Goal: Check status: Check status

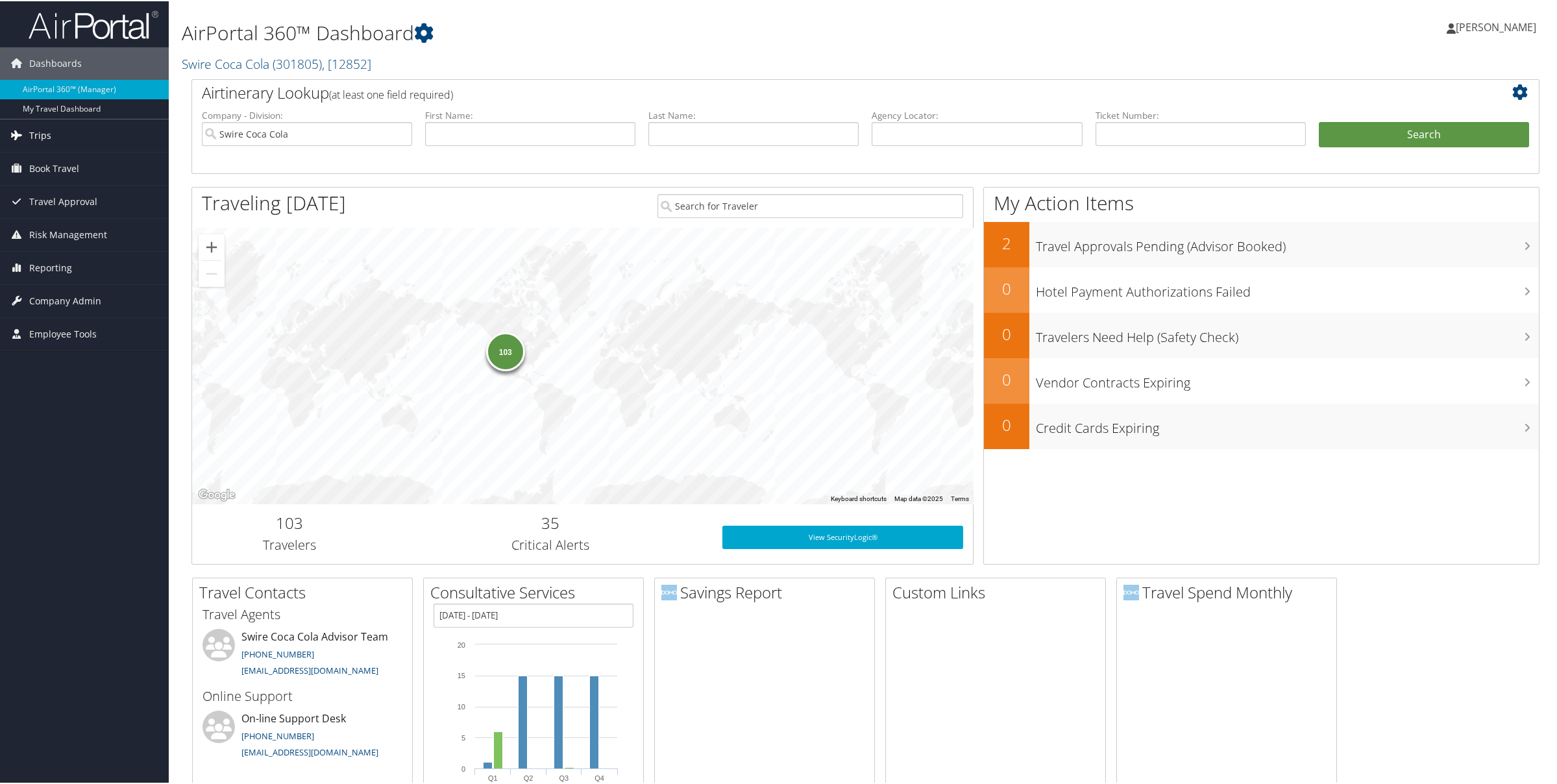
click at [51, 135] on link "Trips" at bounding box center [84, 134] width 169 height 33
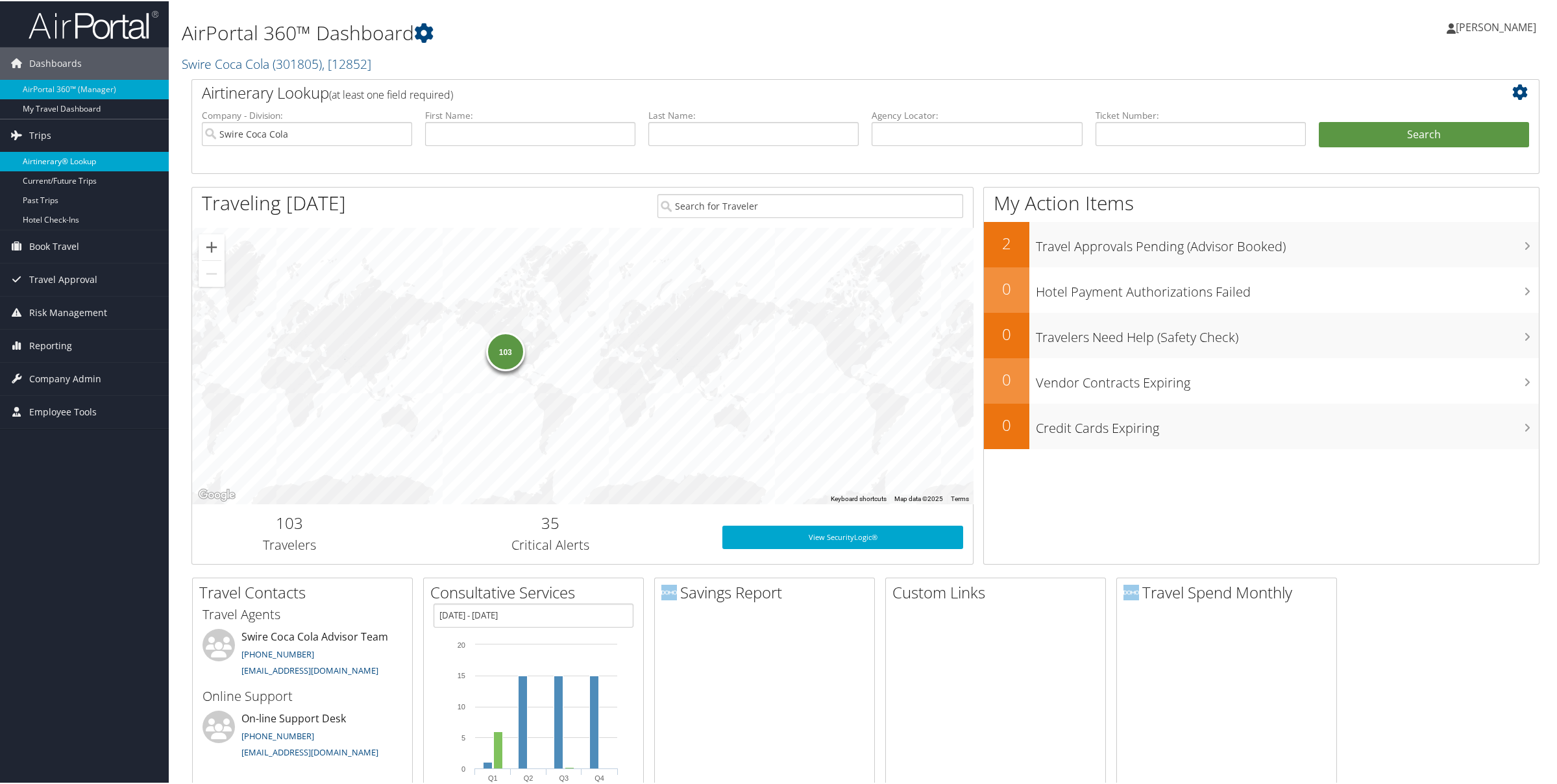
drag, startPoint x: 54, startPoint y: 179, endPoint x: 132, endPoint y: 163, distance: 79.6
click at [54, 179] on link "Current/Future Trips" at bounding box center [84, 180] width 169 height 19
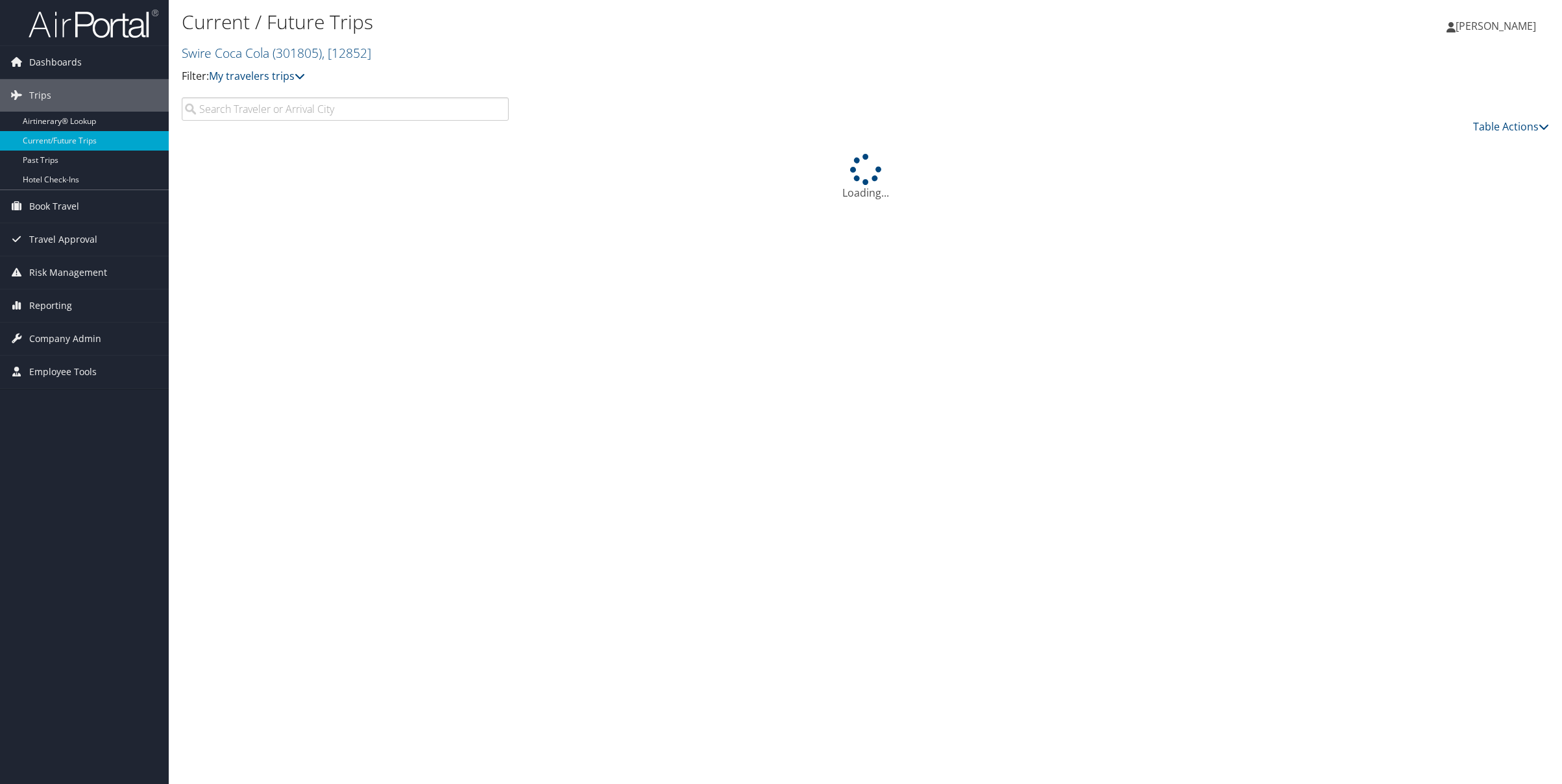
click at [244, 110] on input "search" at bounding box center [345, 109] width 327 height 24
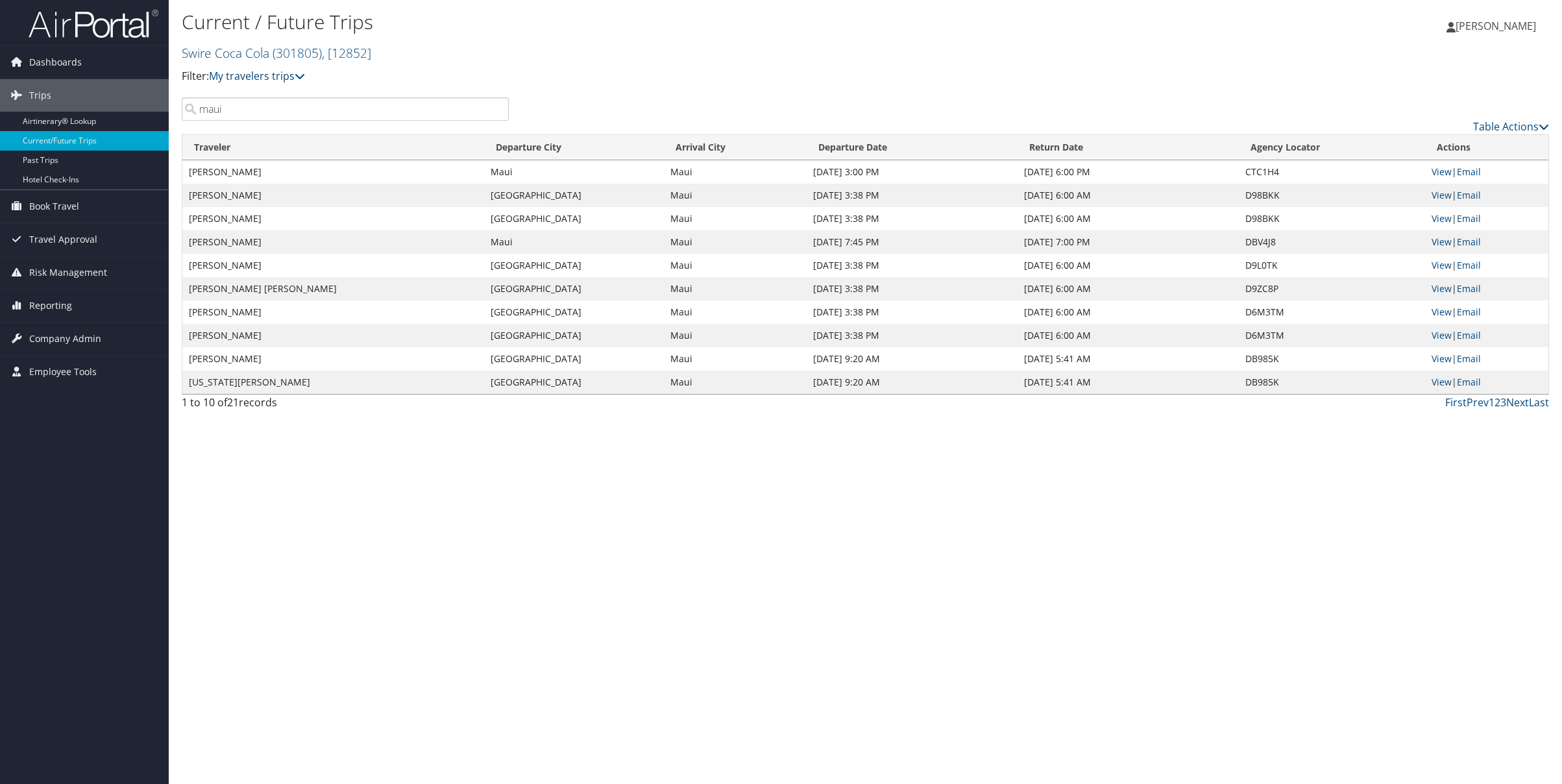
type input "maui"
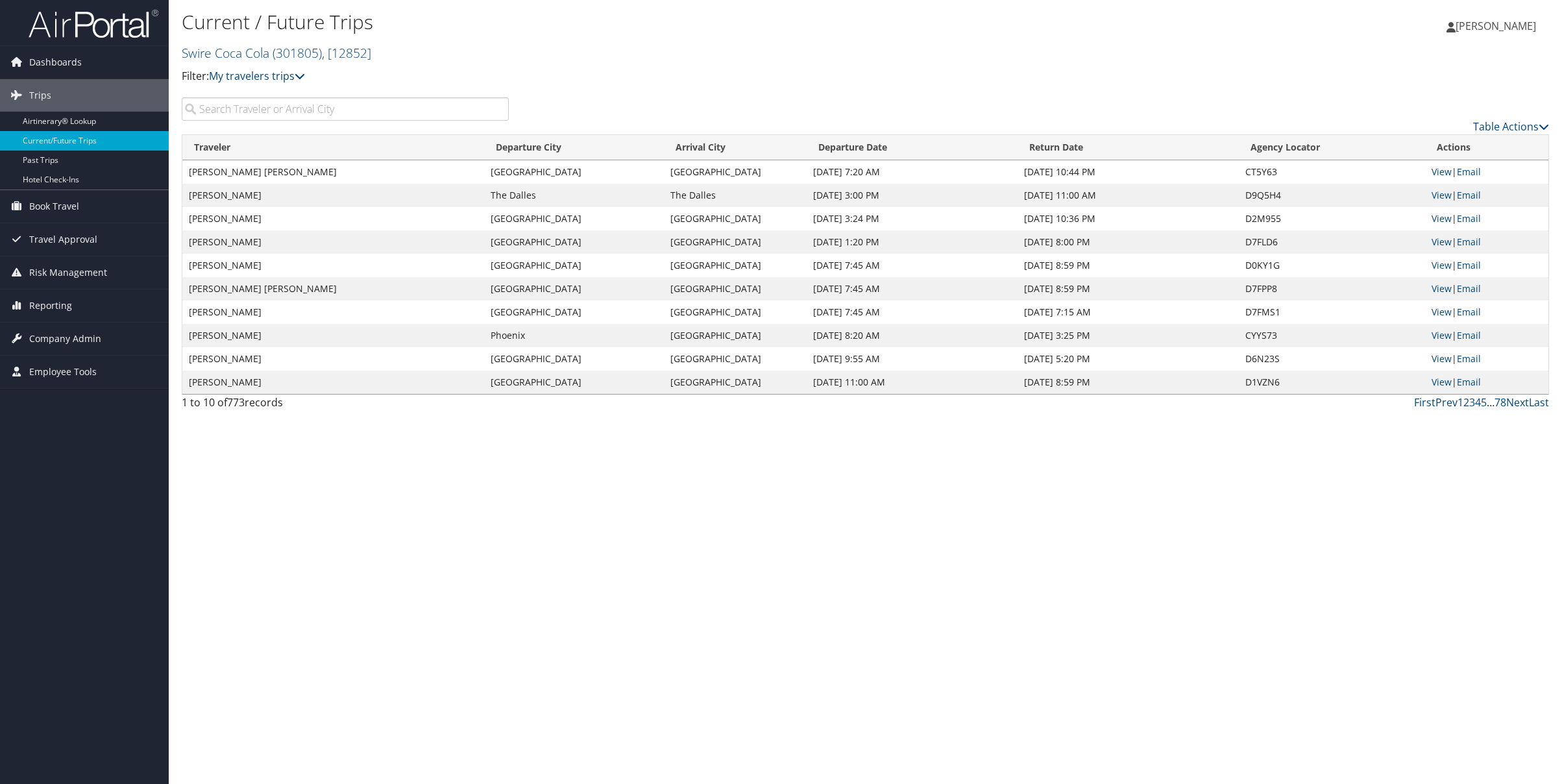
click at [274, 115] on input "search" at bounding box center [345, 109] width 327 height 24
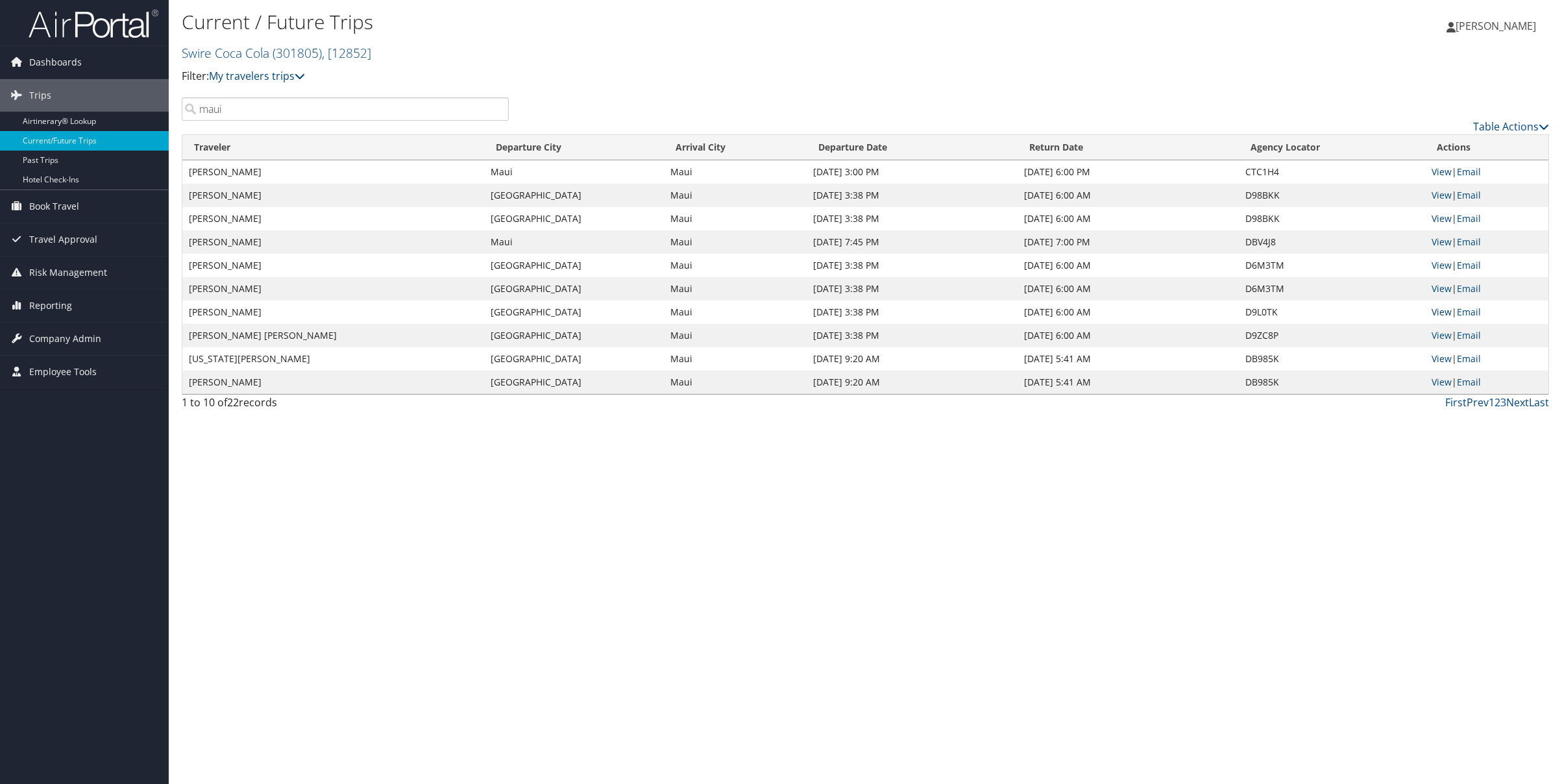
type input "maui"
click at [1449, 311] on link "View" at bounding box center [1441, 312] width 20 height 13
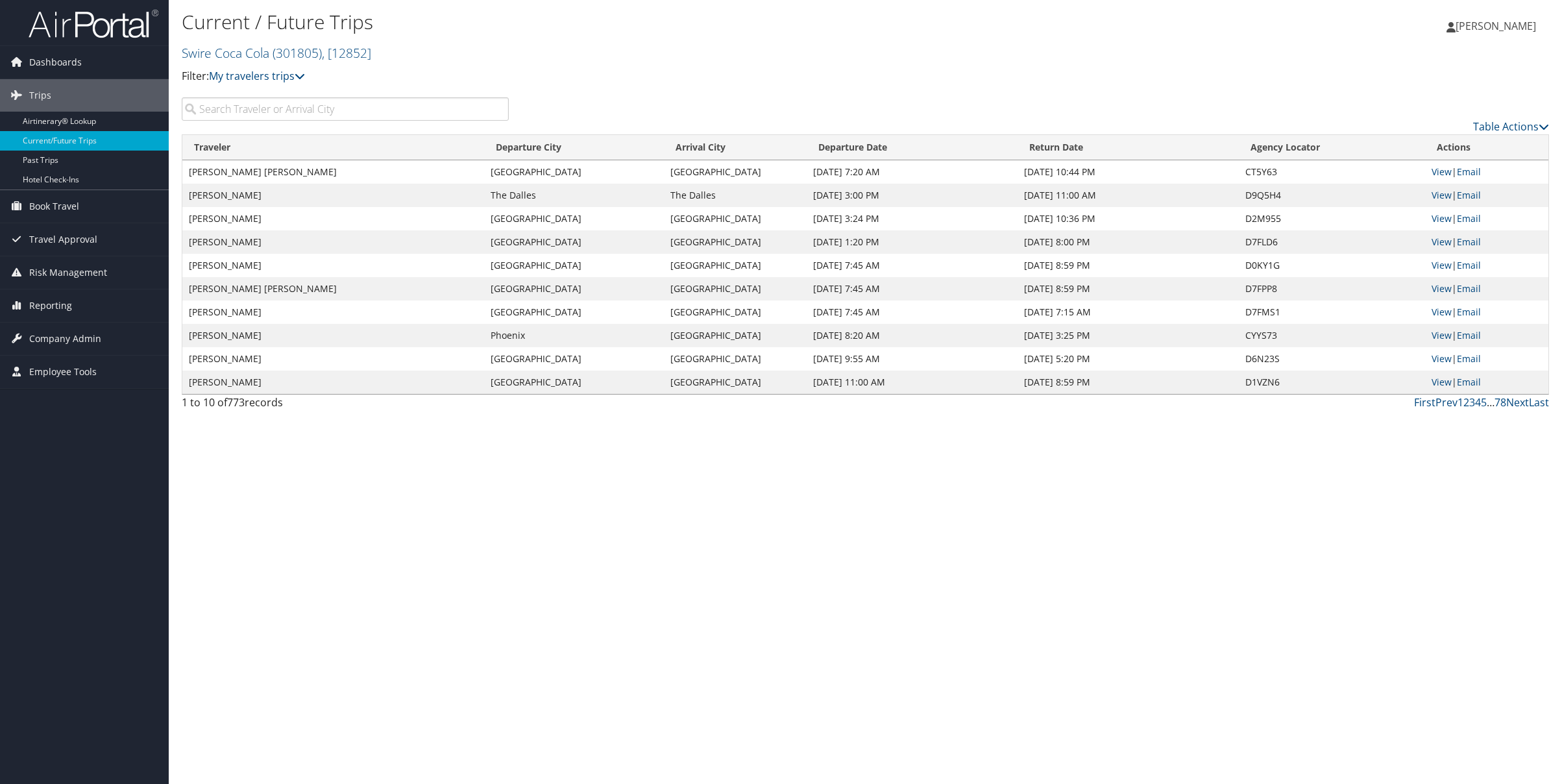
click at [282, 105] on input "search" at bounding box center [345, 109] width 327 height 24
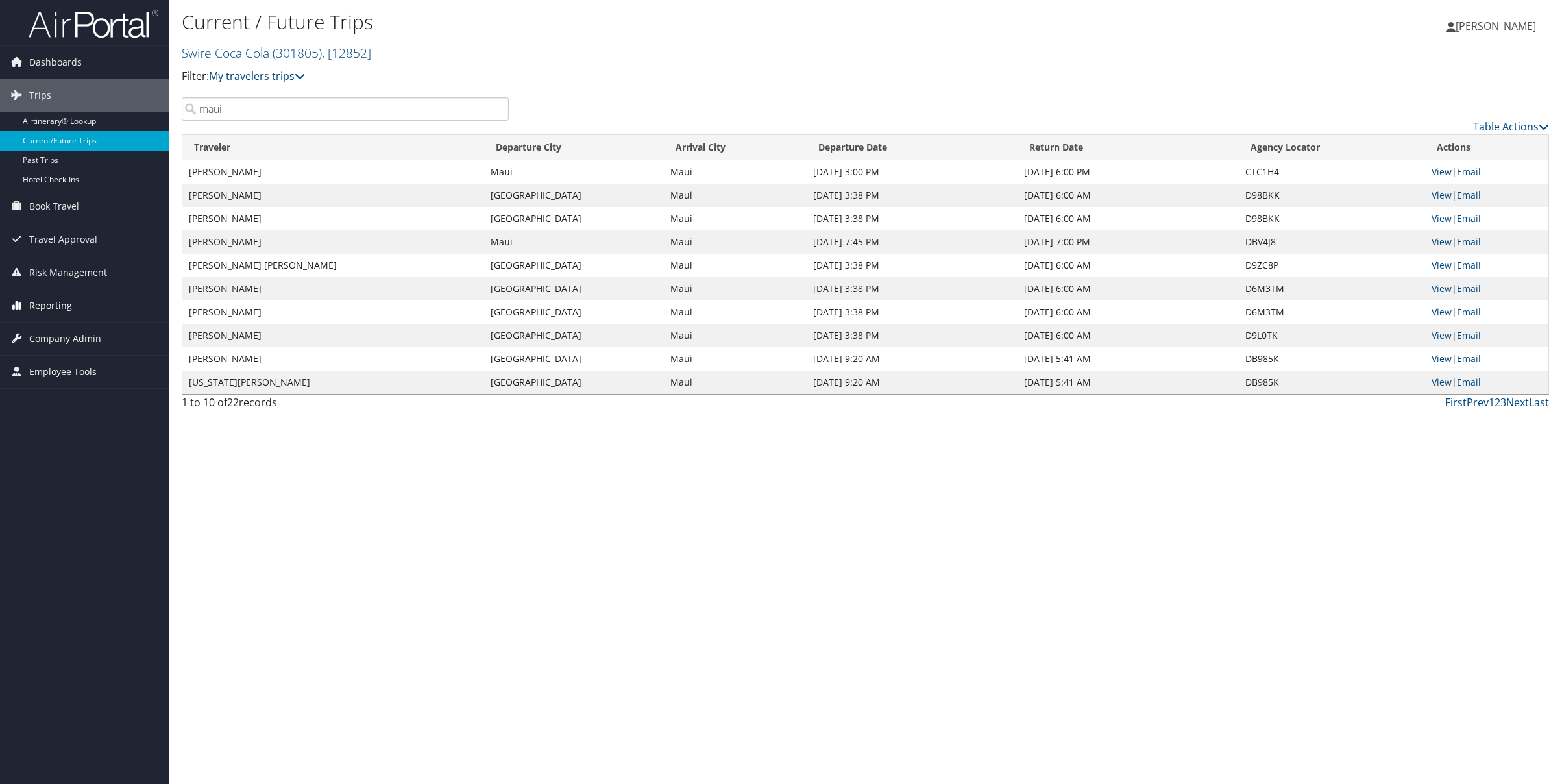
type input "maui"
click at [1512, 402] on link "Next" at bounding box center [1518, 402] width 23 height 15
click at [1440, 172] on link "View" at bounding box center [1441, 172] width 20 height 13
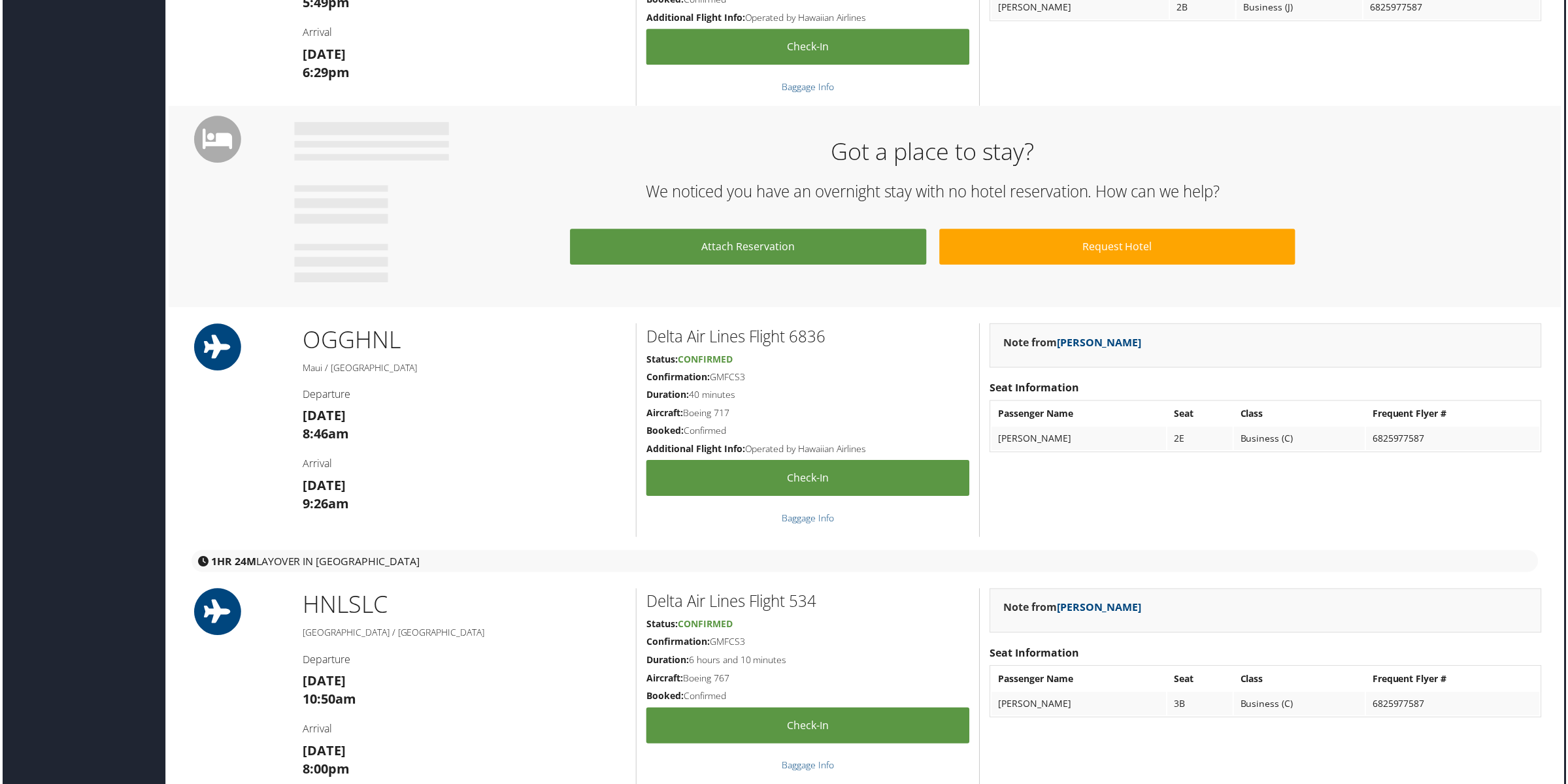
scroll to position [901, 6]
